Goal: Transaction & Acquisition: Download file/media

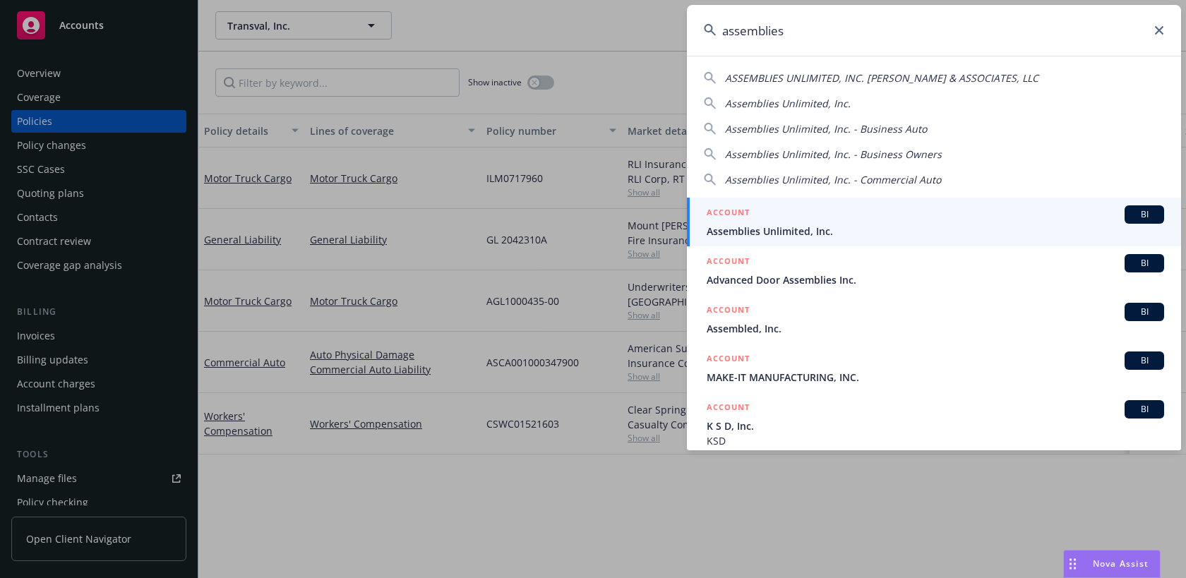
drag, startPoint x: 787, startPoint y: 30, endPoint x: 689, endPoint y: 30, distance: 98.1
click at [689, 30] on input "assemblies" at bounding box center [934, 30] width 494 height 51
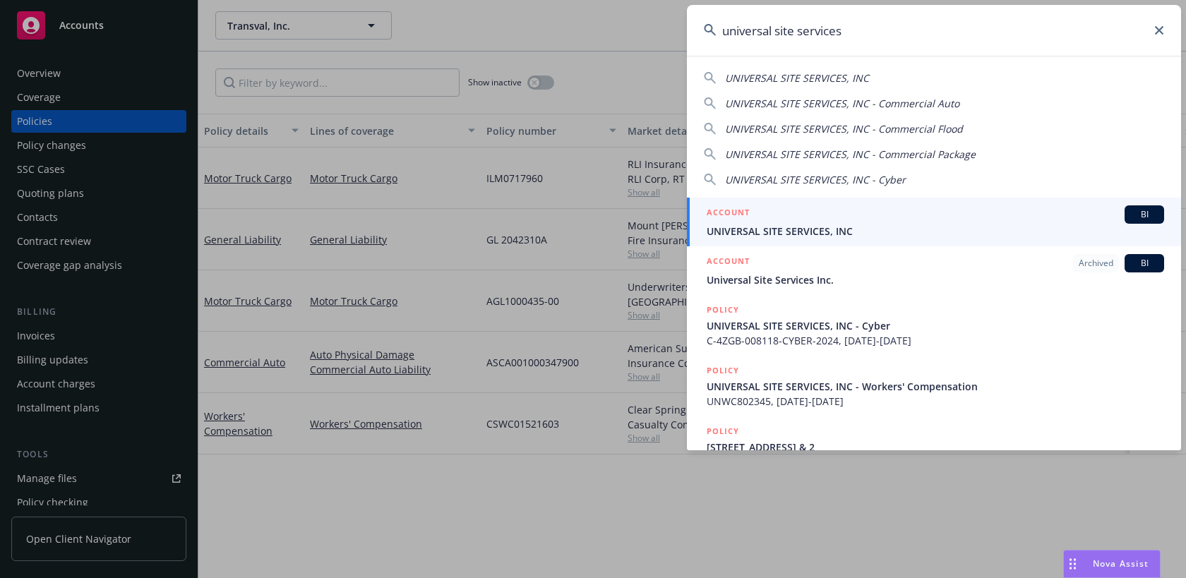
type input "universal site services"
click at [765, 218] on div "ACCOUNT BI" at bounding box center [936, 214] width 458 height 18
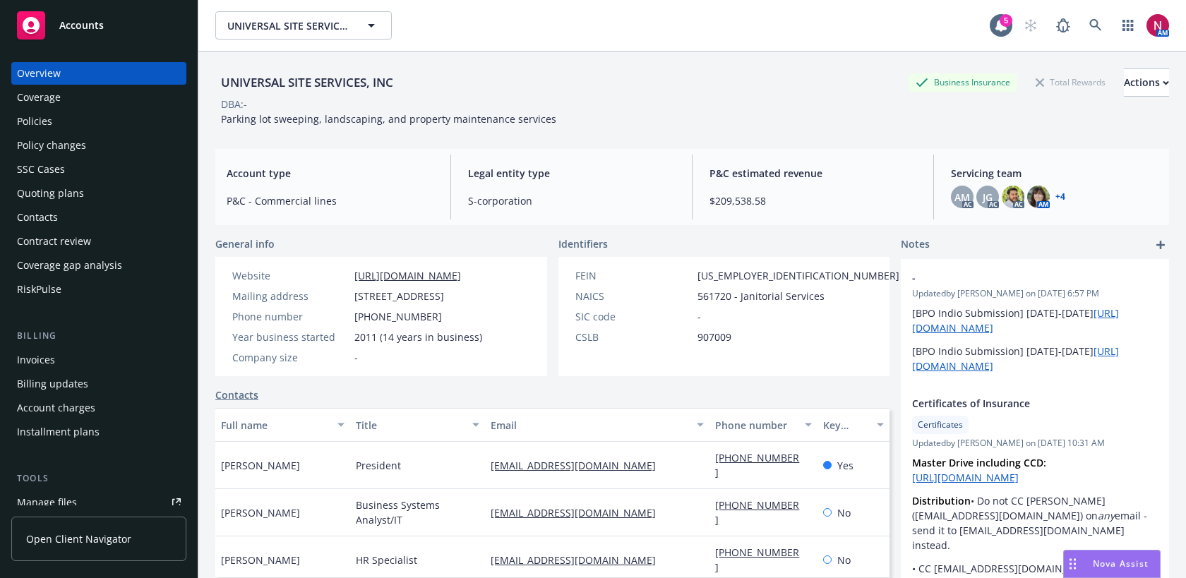
click at [100, 190] on div "Quoting plans" at bounding box center [99, 193] width 164 height 23
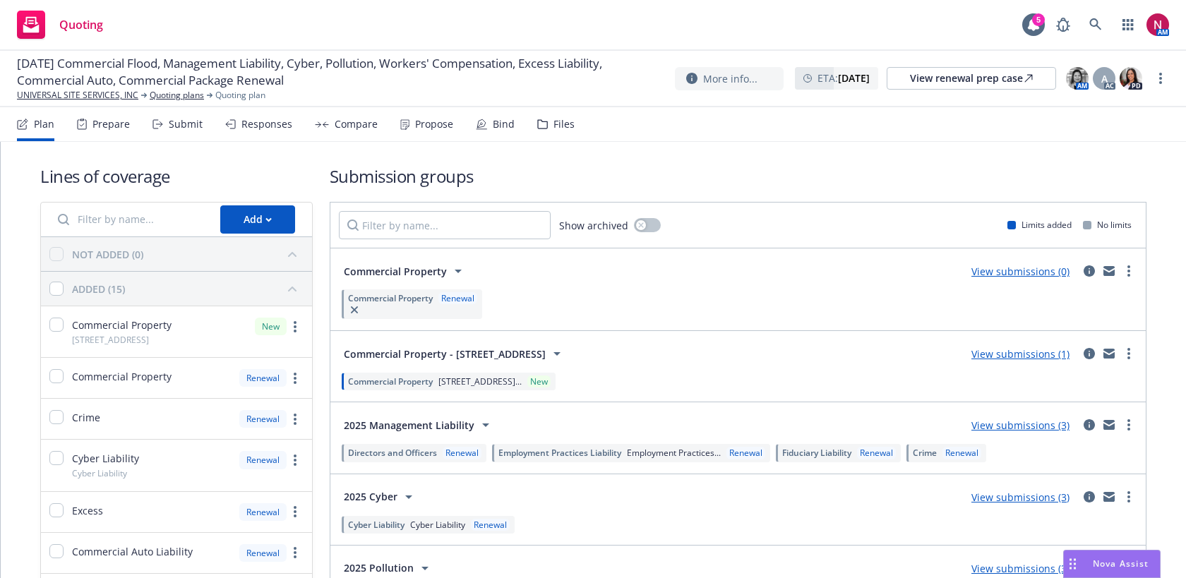
click at [544, 133] on div "Files" at bounding box center [555, 124] width 37 height 34
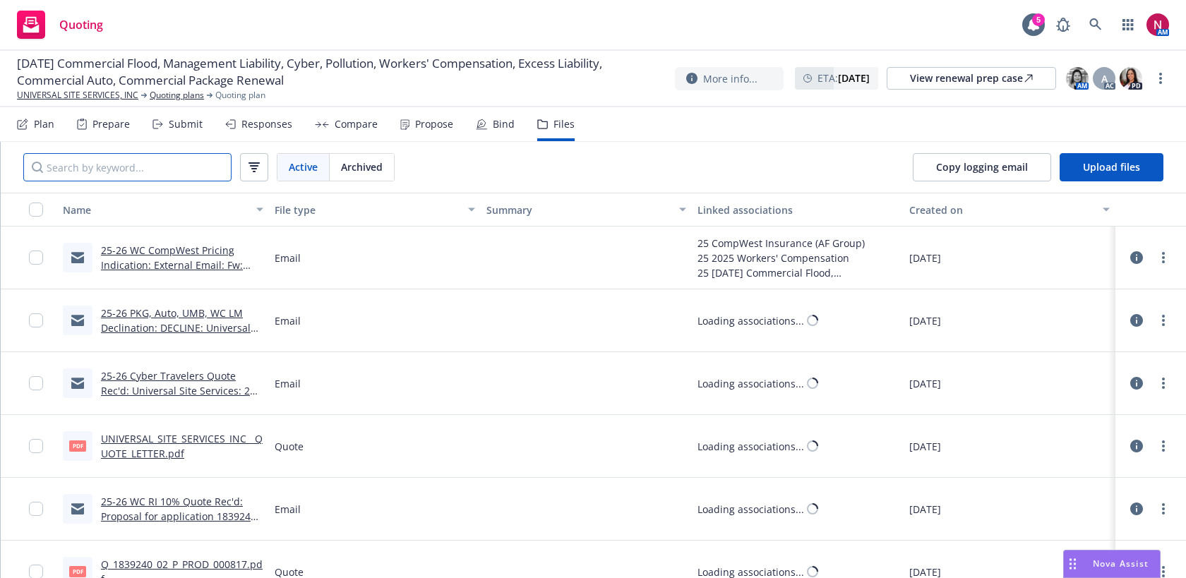
click at [190, 154] on input "Search by keyword..." at bounding box center [127, 167] width 208 height 28
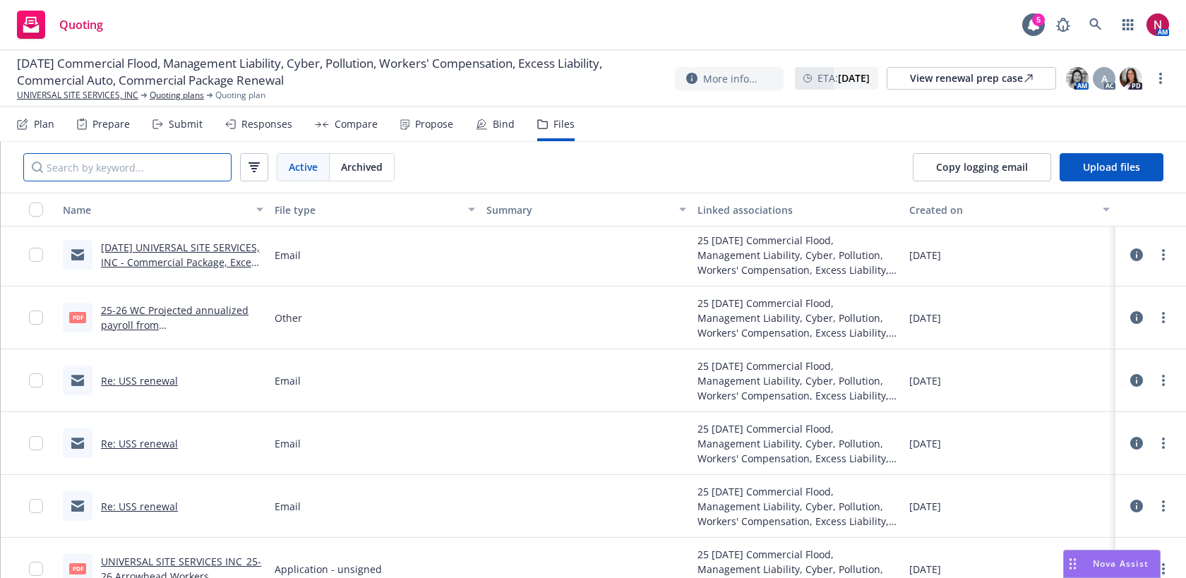
scroll to position [8486, 0]
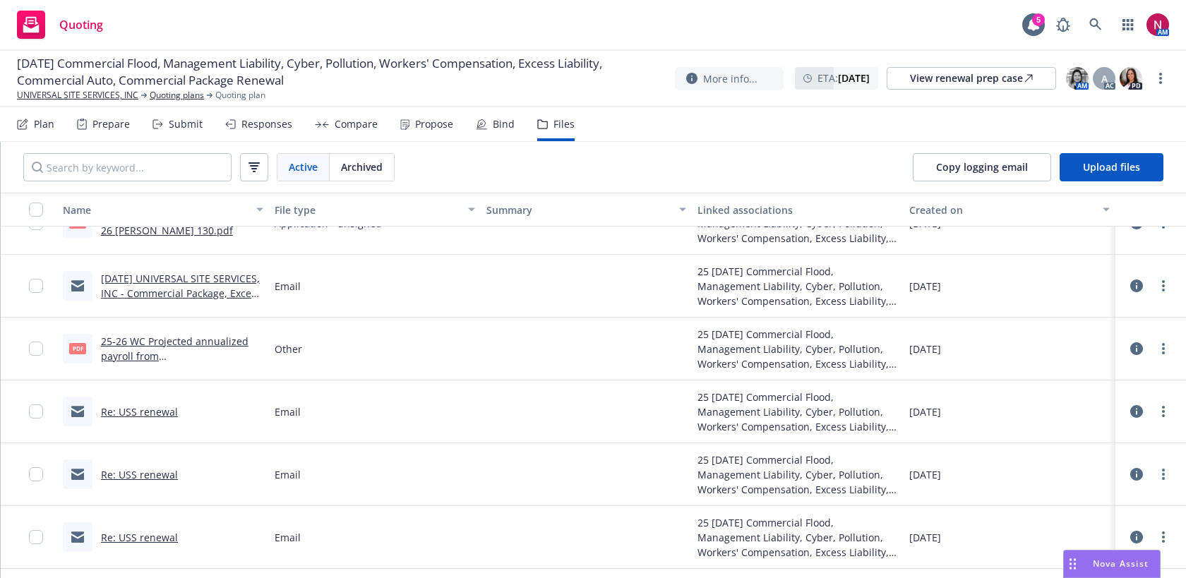
click at [184, 341] on link "25-26 WC Projected annualized payroll from [GEOGRAPHIC_DATA]pdf" at bounding box center [175, 356] width 148 height 43
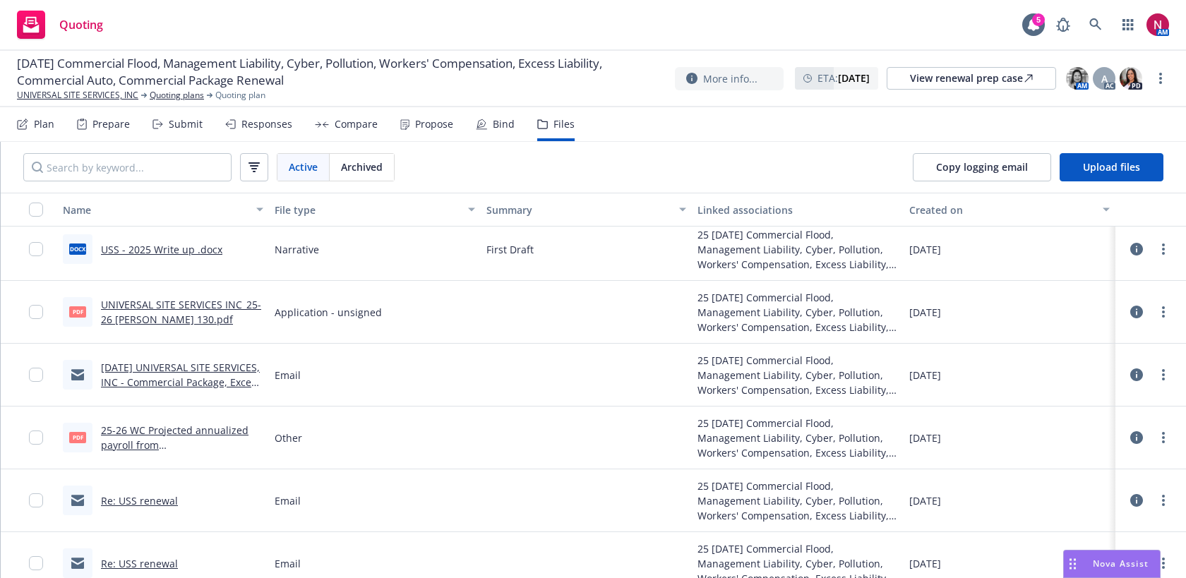
scroll to position [8402, 0]
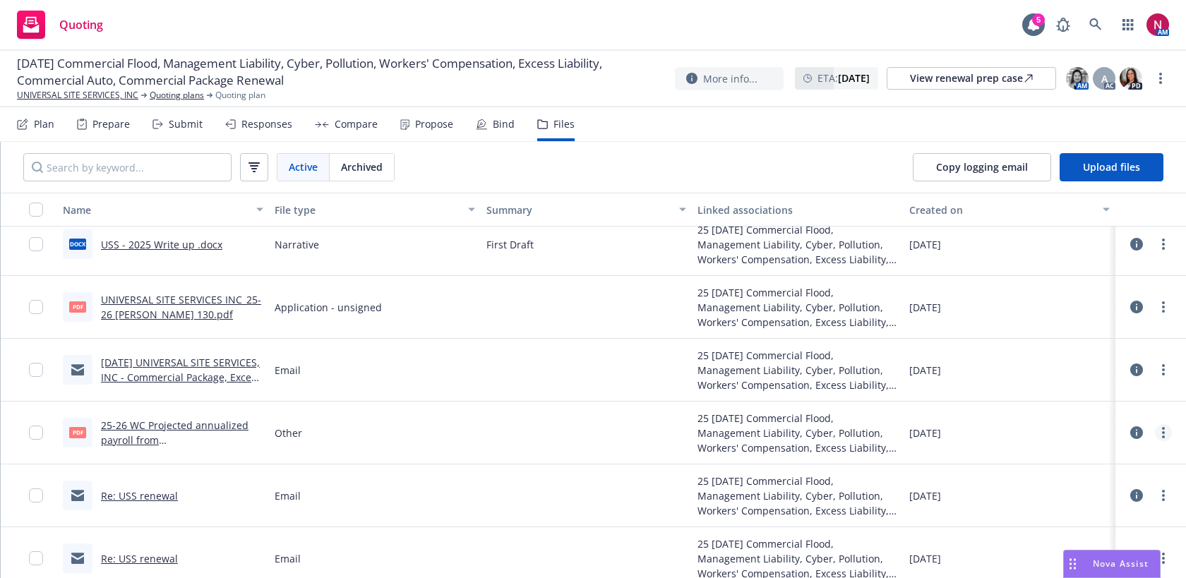
click at [1166, 434] on link "more" at bounding box center [1163, 432] width 17 height 17
click at [1166, 430] on link "more" at bounding box center [1163, 432] width 17 height 17
click at [1093, 489] on link "Download" at bounding box center [1101, 490] width 141 height 28
